Goal: Find specific page/section: Find specific page/section

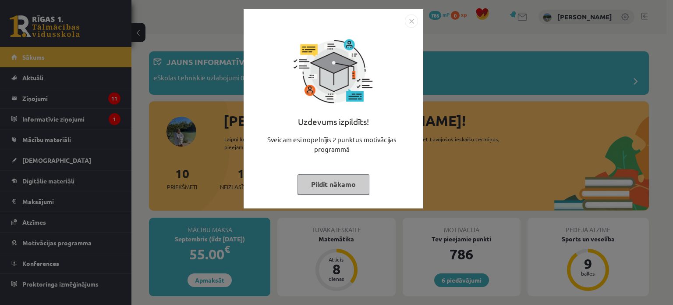
click at [411, 20] on img "Close" at bounding box center [411, 20] width 13 height 13
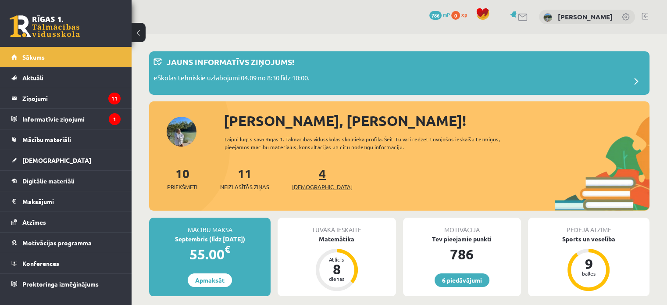
click at [306, 180] on link "4 Ieskaites" at bounding box center [322, 178] width 61 height 26
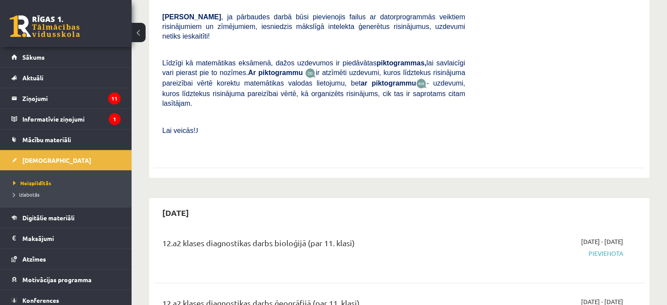
scroll to position [405, 0]
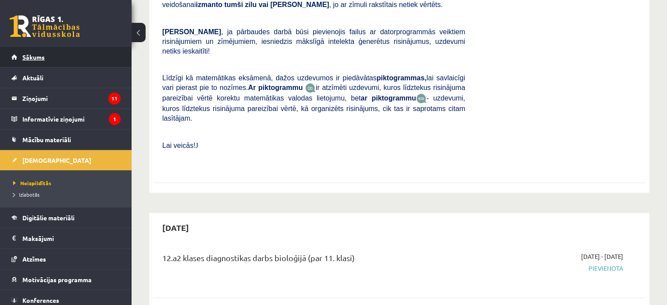
click at [73, 52] on link "Sākums" at bounding box center [65, 57] width 109 height 20
